Goal: Check status: Check status

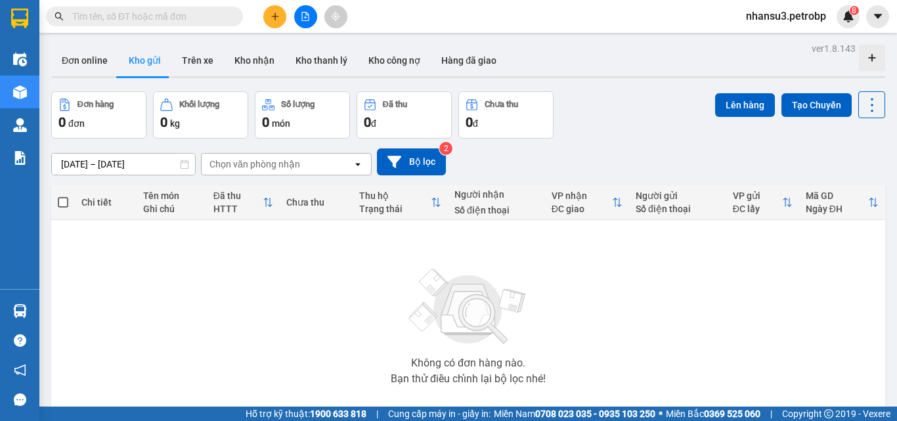
click at [141, 11] on input "text" at bounding box center [149, 16] width 155 height 14
type input "D"
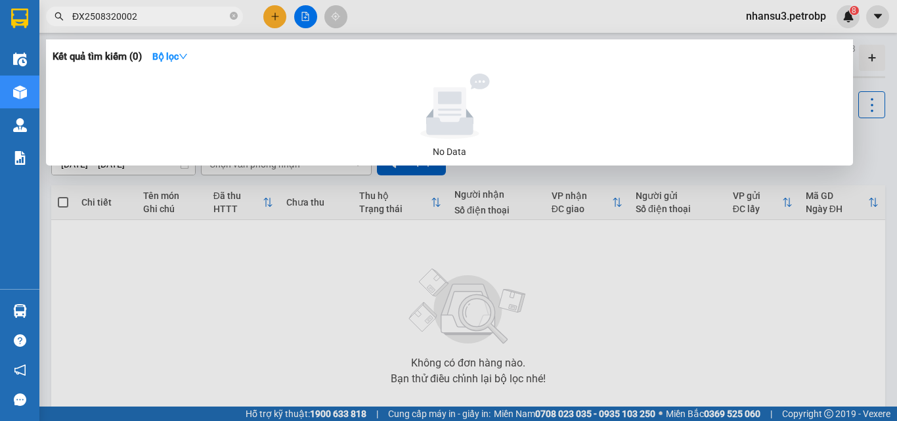
click at [104, 16] on input "ĐX2508320002" at bounding box center [149, 16] width 155 height 14
click at [112, 19] on input "ĐX2508320002" at bounding box center [149, 16] width 155 height 14
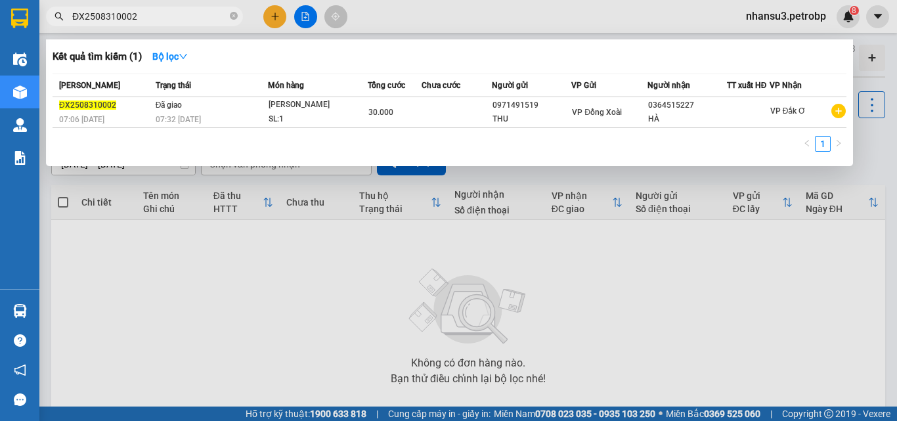
drag, startPoint x: 170, startPoint y: 16, endPoint x: 56, endPoint y: 25, distance: 113.9
click at [56, 25] on span "ĐX2508310002" at bounding box center [144, 17] width 197 height 20
drag, startPoint x: 138, startPoint y: 18, endPoint x: 8, endPoint y: 11, distance: 130.2
click at [8, 11] on section "Kết quả tìm kiếm ( 1 ) Bộ lọc Mã ĐH Trạng thái Món hàng Tổng cước Chưa cước Ngư…" at bounding box center [448, 210] width 897 height 421
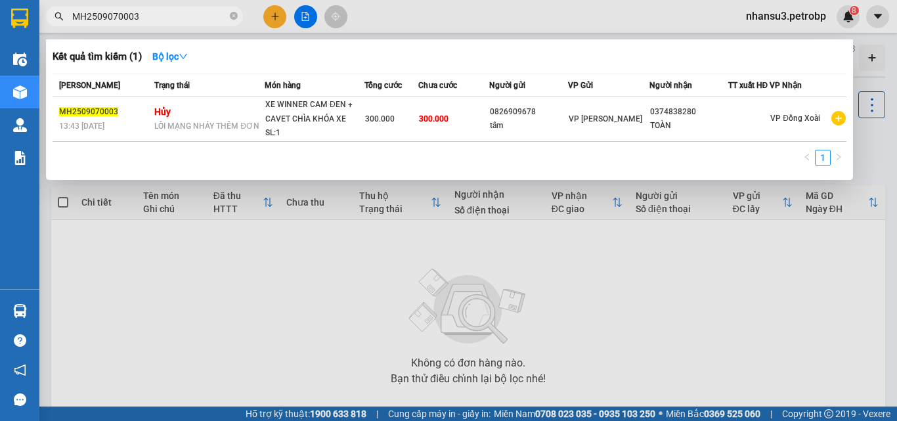
drag, startPoint x: 162, startPoint y: 15, endPoint x: 64, endPoint y: 18, distance: 98.5
click at [64, 18] on span "MH2509070003" at bounding box center [144, 17] width 197 height 20
type input "D"
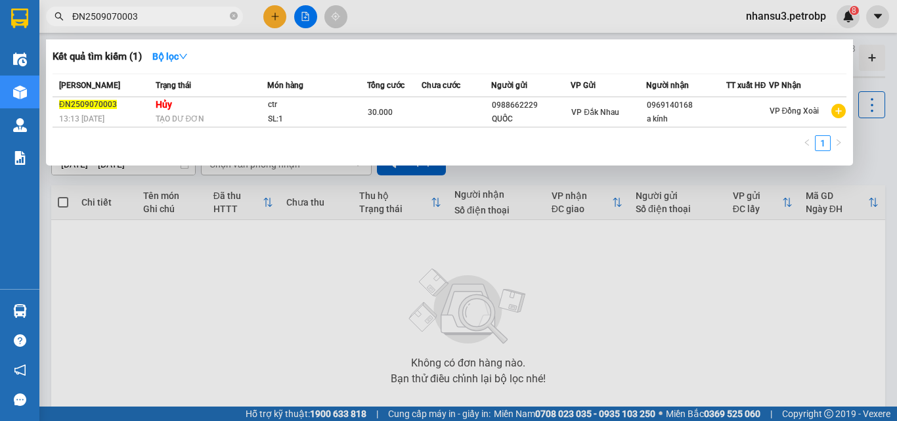
type input "ĐN2509070003"
